Goal: Check status: Check status

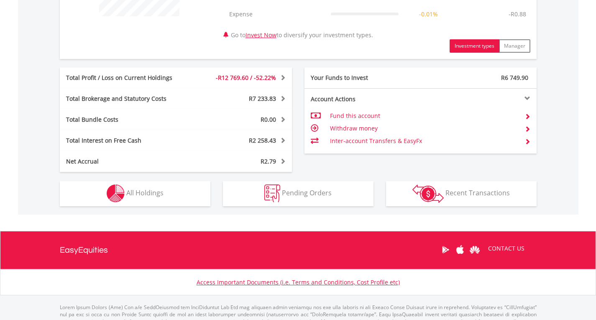
scroll to position [418, 0]
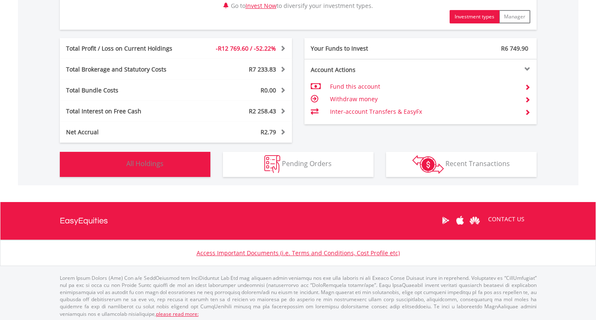
click at [159, 161] on span "All Holdings" at bounding box center [144, 163] width 37 height 9
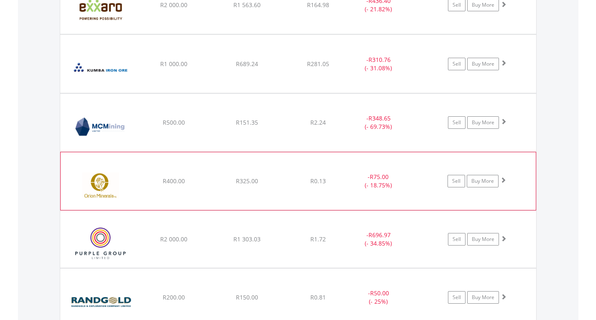
scroll to position [955, 0]
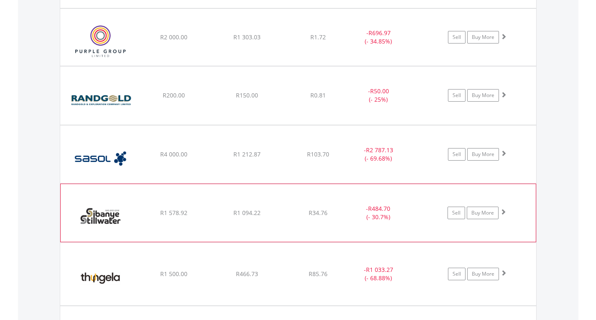
scroll to position [1122, 0]
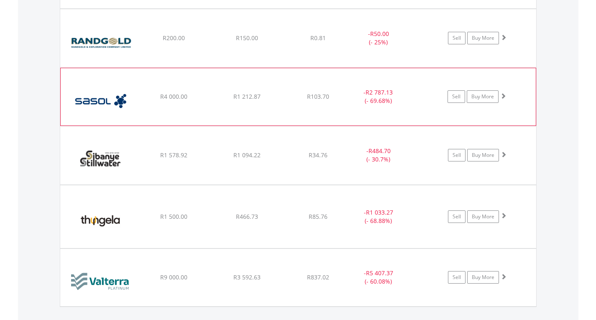
scroll to position [1206, 0]
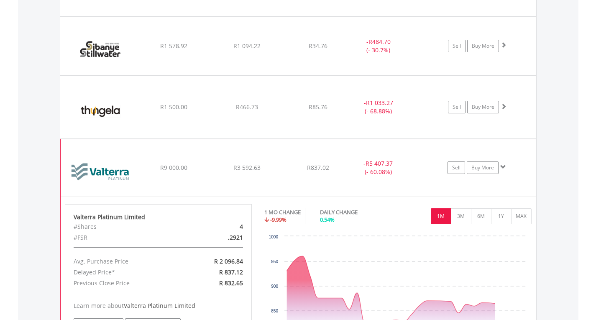
scroll to position [1290, 0]
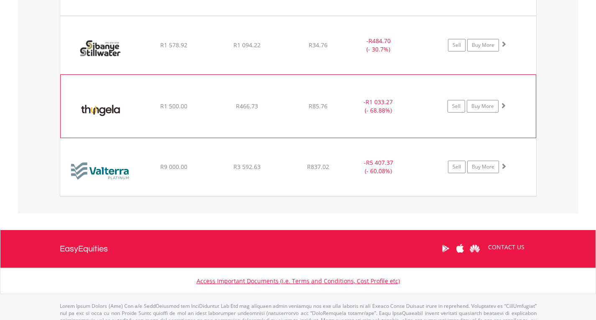
scroll to position [1248, 0]
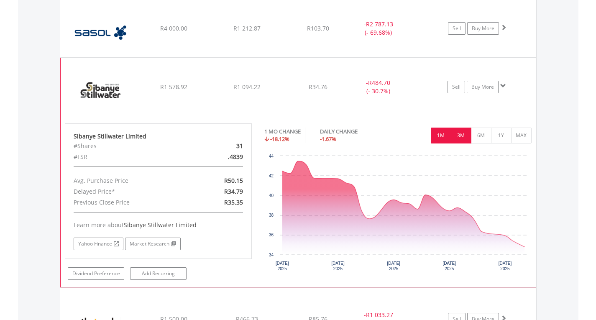
click at [462, 139] on button "3M" at bounding box center [461, 136] width 20 height 16
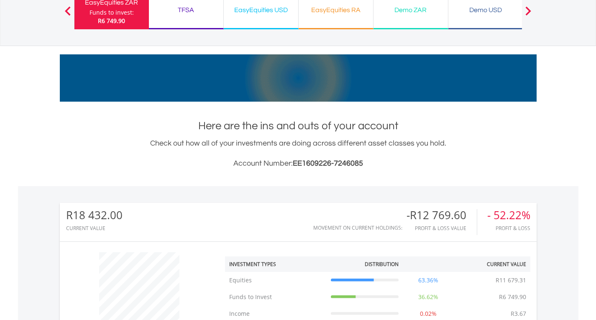
scroll to position [0, 0]
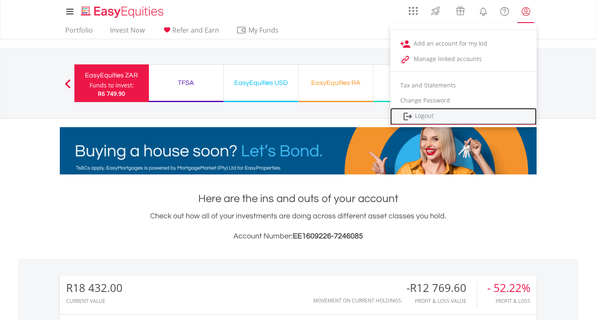
click at [436, 117] on link "Logout" at bounding box center [463, 116] width 146 height 17
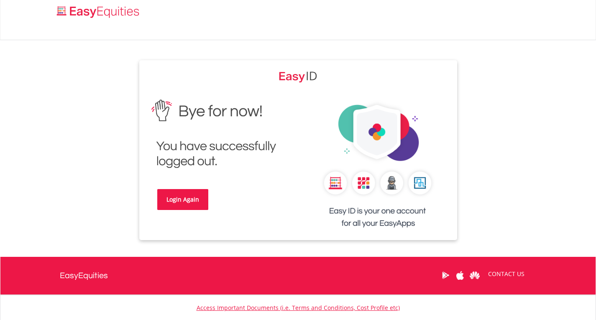
click at [182, 197] on link "Login Again" at bounding box center [182, 199] width 51 height 21
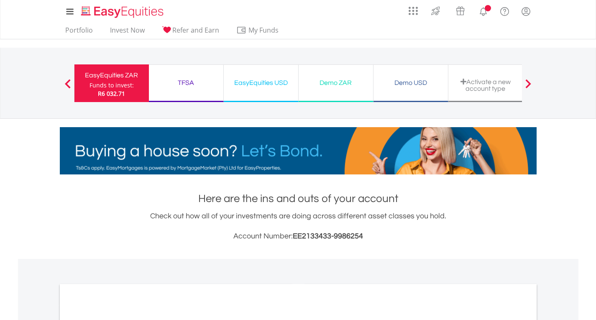
scroll to position [167, 0]
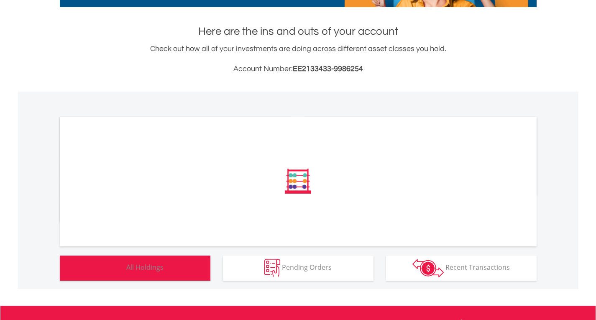
click at [138, 271] on span "All Holdings" at bounding box center [144, 267] width 37 height 9
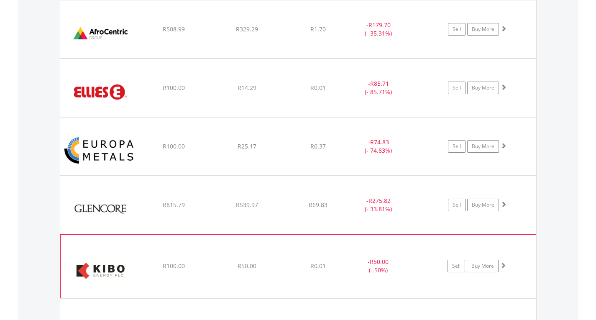
scroll to position [662, 0]
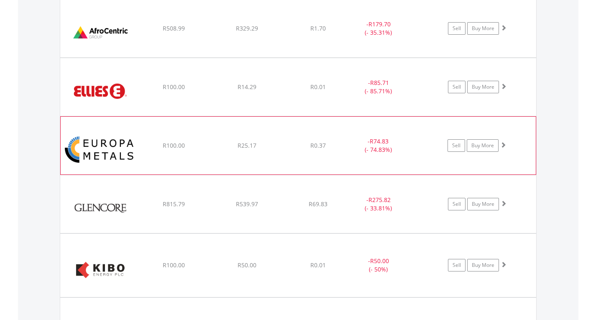
click at [326, 57] on div "﻿ Europa Metals Limited R100.00 R25.17 R0.37 - R74.83 (- 74.83%) Sell Buy More" at bounding box center [298, 29] width 476 height 58
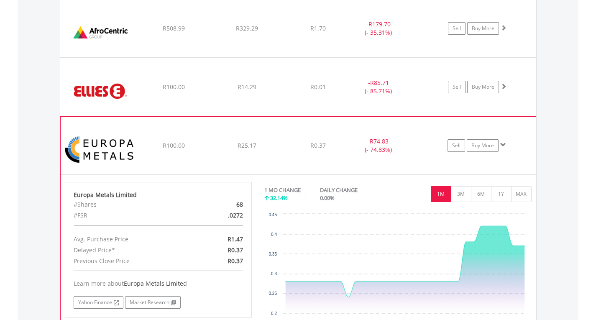
click at [326, 57] on div "﻿ Europa Metals Limited R100.00 R25.17 R0.37 - R74.83 (- 74.83%) Sell Buy More" at bounding box center [298, 29] width 476 height 58
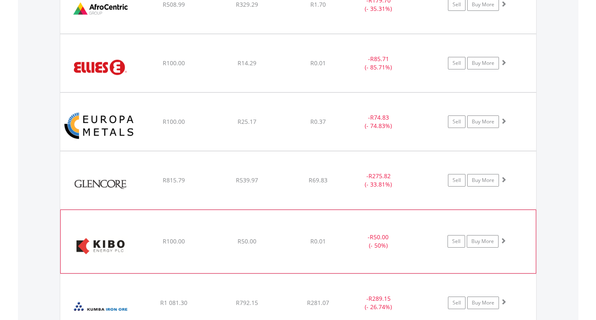
scroll to position [746, 0]
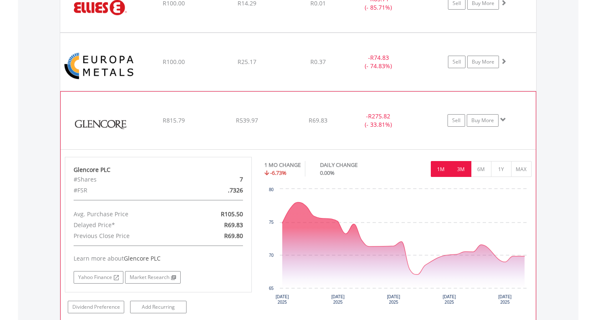
click at [457, 165] on button "3M" at bounding box center [461, 169] width 20 height 16
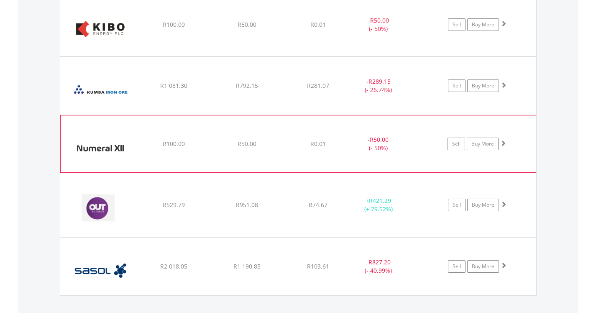
scroll to position [997, 0]
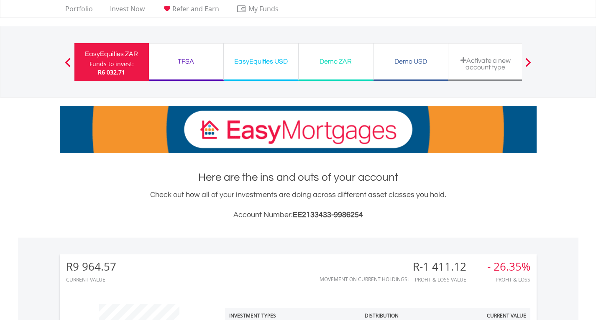
scroll to position [0, 0]
